Goal: Information Seeking & Learning: Check status

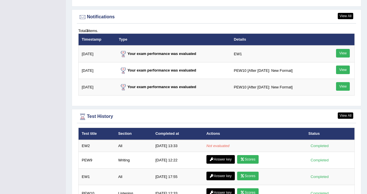
scroll to position [693, 0]
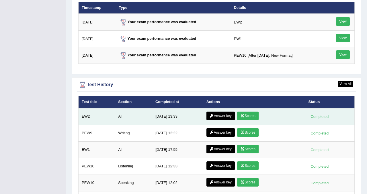
click at [243, 114] on icon at bounding box center [242, 115] width 4 height 3
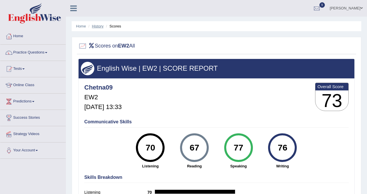
click at [98, 27] on link "History" at bounding box center [97, 26] width 11 height 4
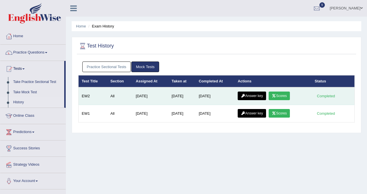
click at [258, 97] on link "Answer key" at bounding box center [251, 96] width 28 height 9
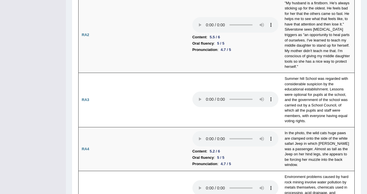
scroll to position [186, 0]
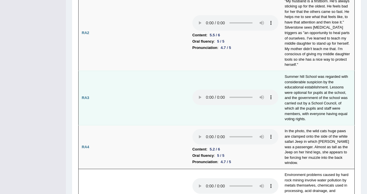
click at [228, 109] on td at bounding box center [235, 98] width 92 height 54
click at [268, 107] on td at bounding box center [235, 98] width 92 height 54
click at [266, 111] on td at bounding box center [235, 98] width 92 height 54
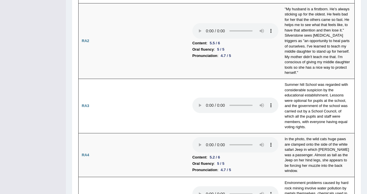
scroll to position [0, 0]
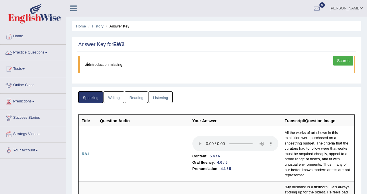
click at [118, 93] on link "Writing" at bounding box center [113, 97] width 21 height 12
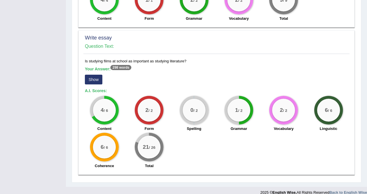
scroll to position [438, 0]
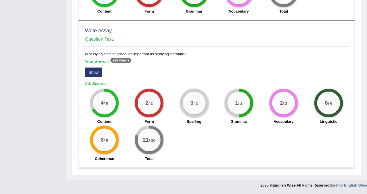
click at [99, 76] on button "Show" at bounding box center [93, 73] width 17 height 10
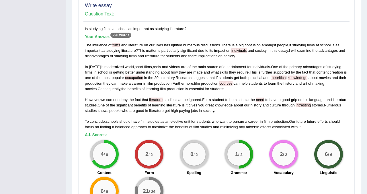
scroll to position [463, 0]
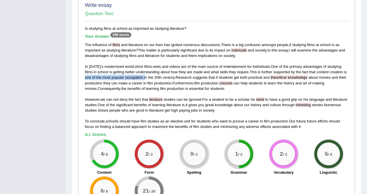
drag, startPoint x: 89, startPoint y: 78, endPoint x: 150, endPoint y: 78, distance: 61.6
click at [150, 78] on div "The influence of flims and literature on our lives has ignited numerous discuss…" at bounding box center [216, 86] width 263 height 88
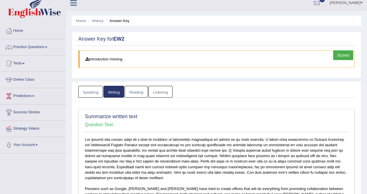
scroll to position [0, 0]
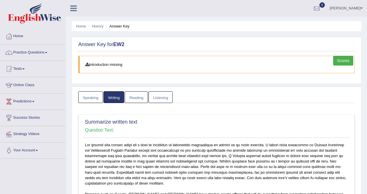
click at [140, 95] on link "Reading" at bounding box center [136, 97] width 23 height 12
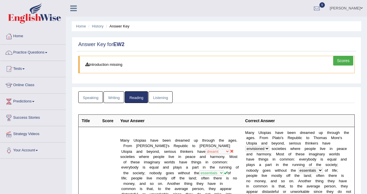
click at [164, 98] on link "Listening" at bounding box center [160, 97] width 24 height 12
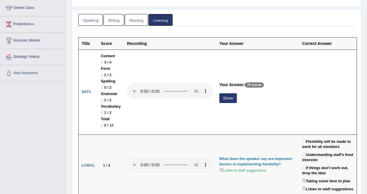
scroll to position [78, 0]
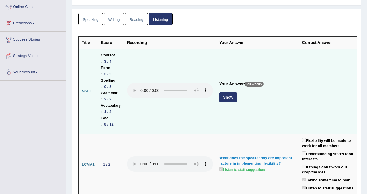
click at [237, 93] on button "Show" at bounding box center [227, 98] width 17 height 10
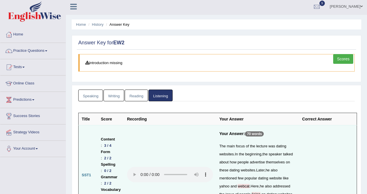
scroll to position [0, 0]
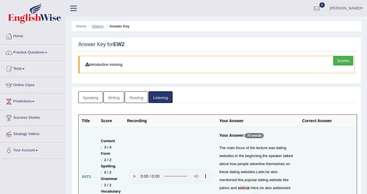
click at [98, 26] on link "History" at bounding box center [97, 26] width 11 height 4
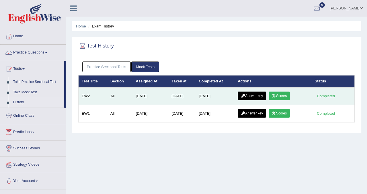
click at [286, 96] on link "Scores" at bounding box center [278, 96] width 21 height 9
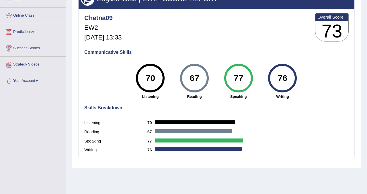
scroll to position [73, 0]
